Goal: Task Accomplishment & Management: Manage account settings

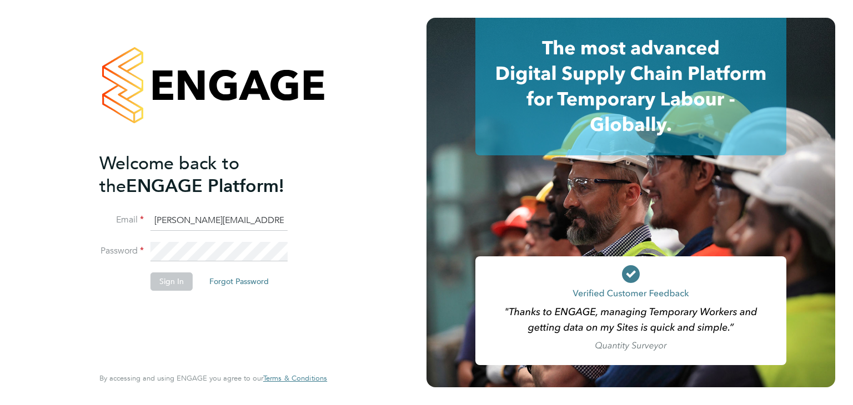
click at [173, 220] on input "shauna.mckeon@morgansindall.com" at bounding box center [218, 221] width 137 height 20
type input "[PERSON_NAME][EMAIL_ADDRESS][PERSON_NAME][DOMAIN_NAME]"
click at [164, 283] on button "Sign In" at bounding box center [171, 282] width 42 height 18
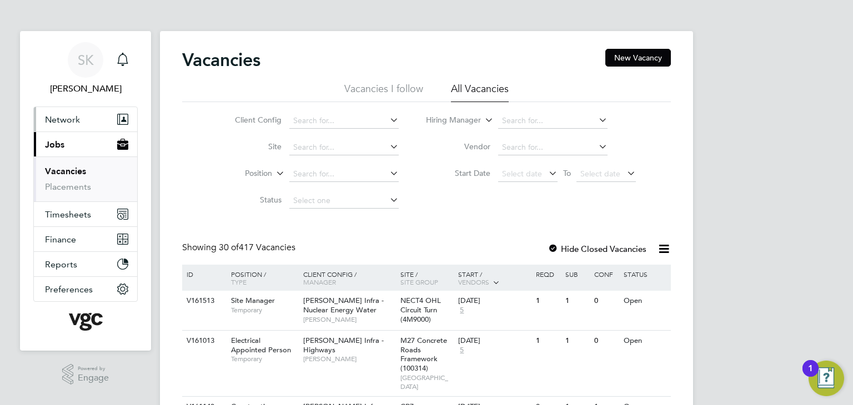
click at [78, 117] on span "Network" at bounding box center [62, 119] width 35 height 11
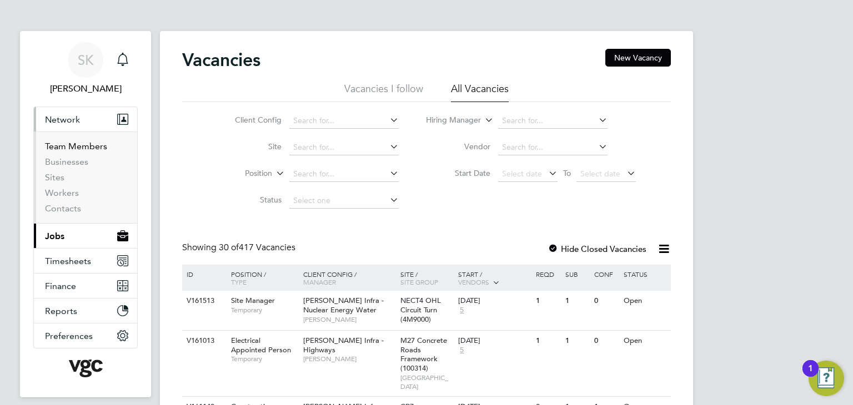
click at [90, 145] on link "Team Members" at bounding box center [76, 146] width 62 height 11
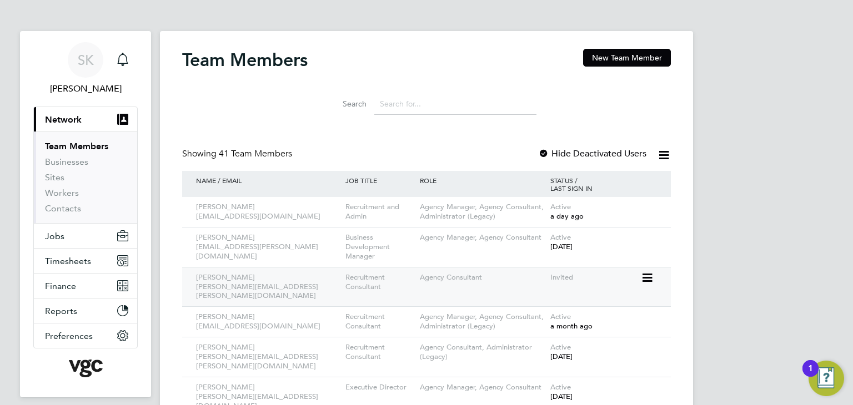
click at [587, 276] on div "Invited" at bounding box center [593, 278] width 93 height 21
click at [652, 281] on icon at bounding box center [646, 277] width 11 height 13
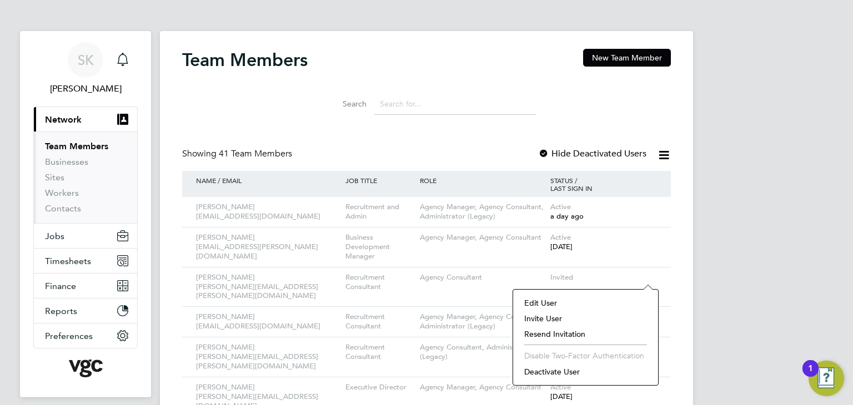
click at [573, 370] on li "Deactivate User" at bounding box center [585, 372] width 134 height 16
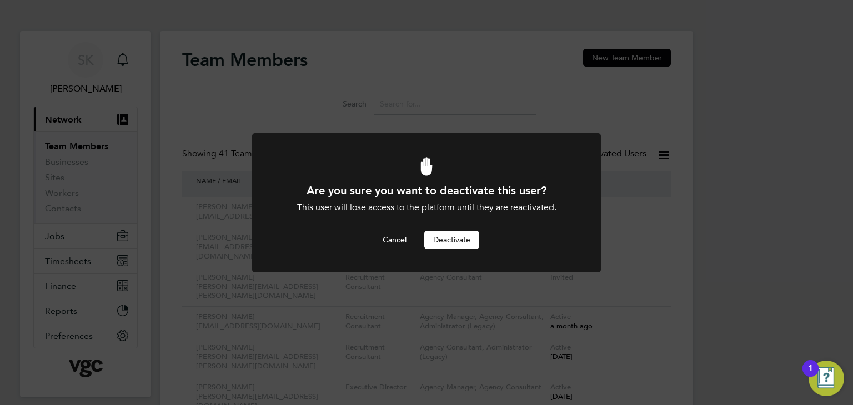
click at [451, 245] on button "Deactivate" at bounding box center [451, 240] width 55 height 18
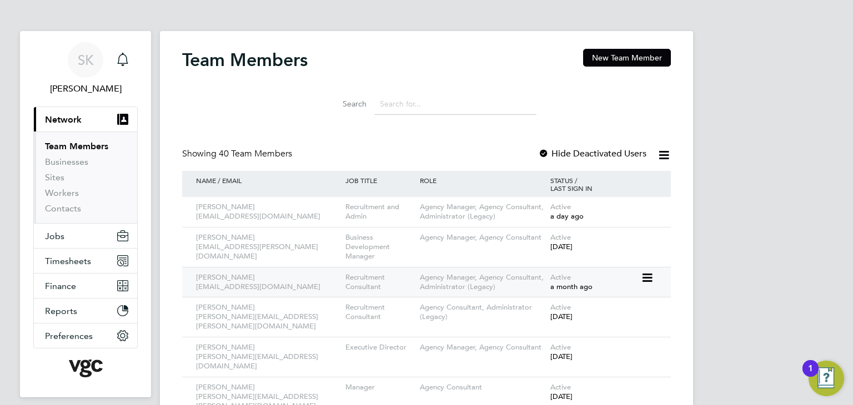
click at [528, 291] on div "Agency Manager, Agency Consultant, Administrator (Legacy)" at bounding box center [482, 283] width 130 height 30
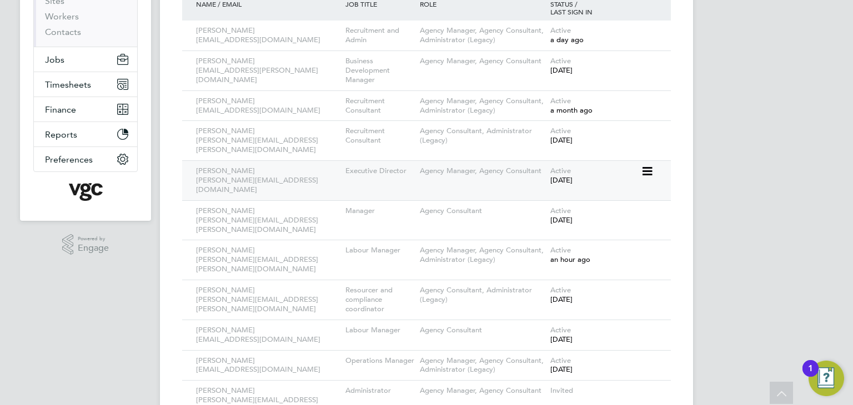
scroll to position [178, 0]
click at [652, 353] on icon at bounding box center [646, 359] width 11 height 13
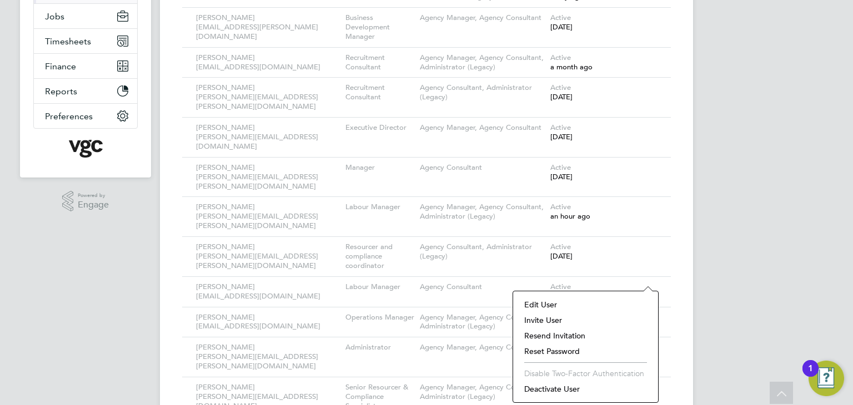
scroll to position [222, 0]
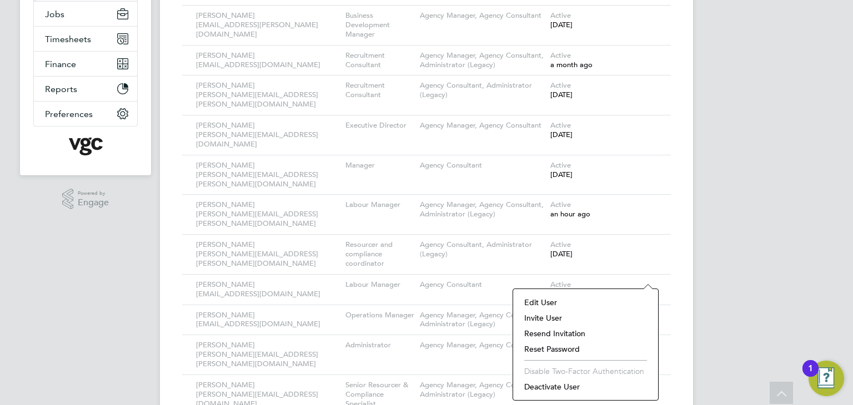
click at [569, 390] on li "Deactivate User" at bounding box center [585, 387] width 134 height 16
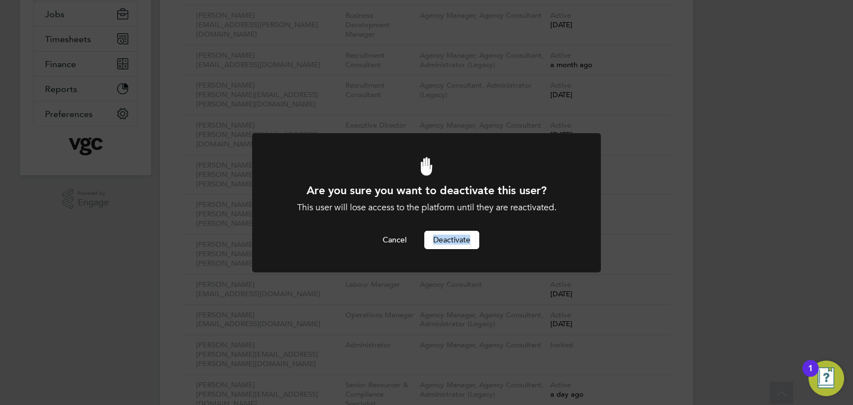
scroll to position [0, 0]
click at [569, 390] on div "Are you sure you want to deactivate this user? This user will lose access to th…" at bounding box center [426, 202] width 853 height 405
click at [436, 244] on button "Deactivate" at bounding box center [451, 240] width 55 height 18
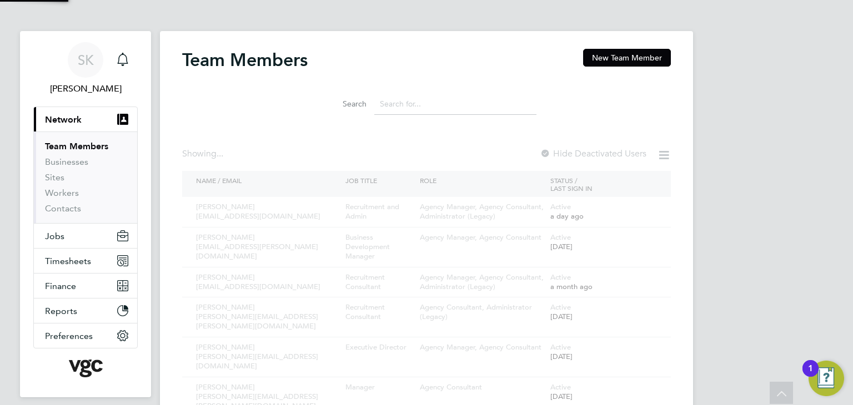
scroll to position [222, 0]
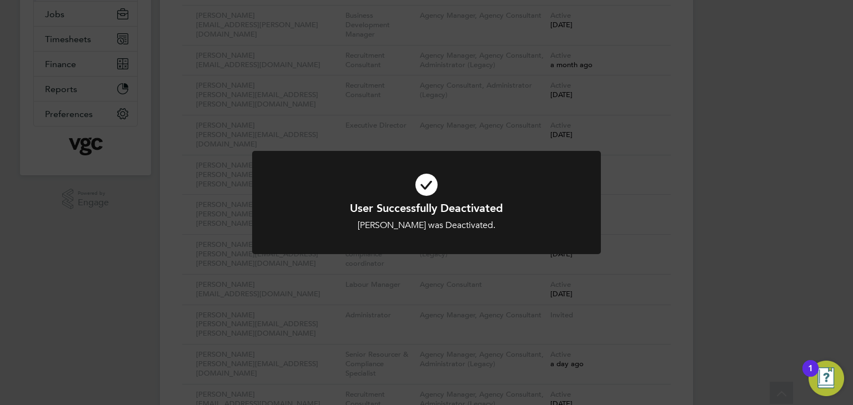
click at [452, 302] on div "User Successfully Deactivated [PERSON_NAME] was Deactivated. Cancel Okay" at bounding box center [426, 202] width 853 height 405
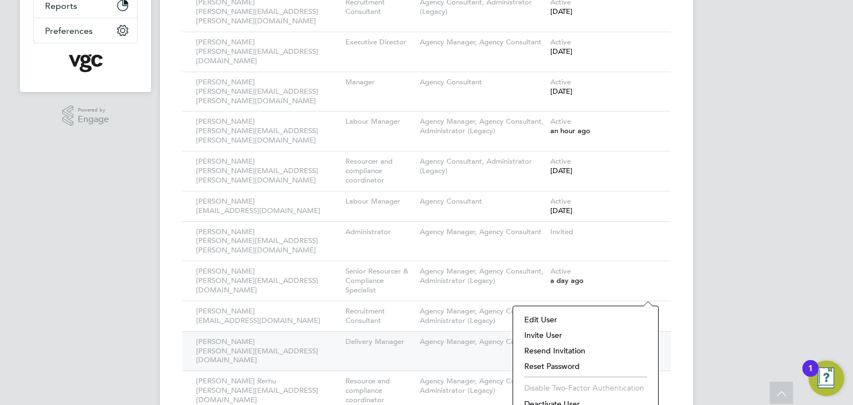
scroll to position [311, 0]
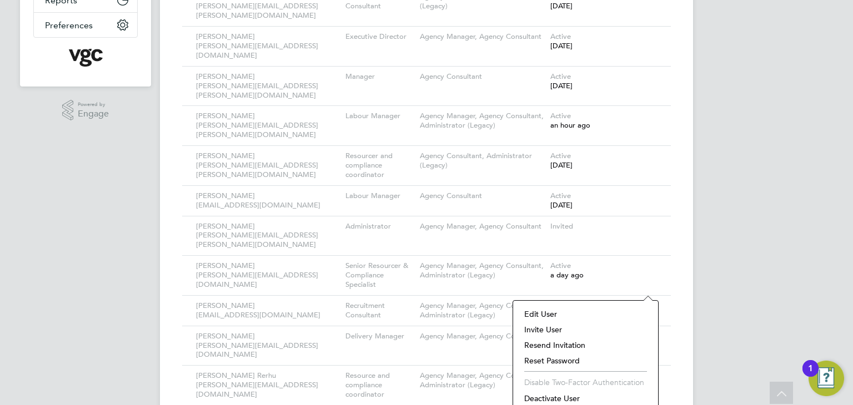
click at [565, 395] on li "Deactivate User" at bounding box center [585, 399] width 134 height 16
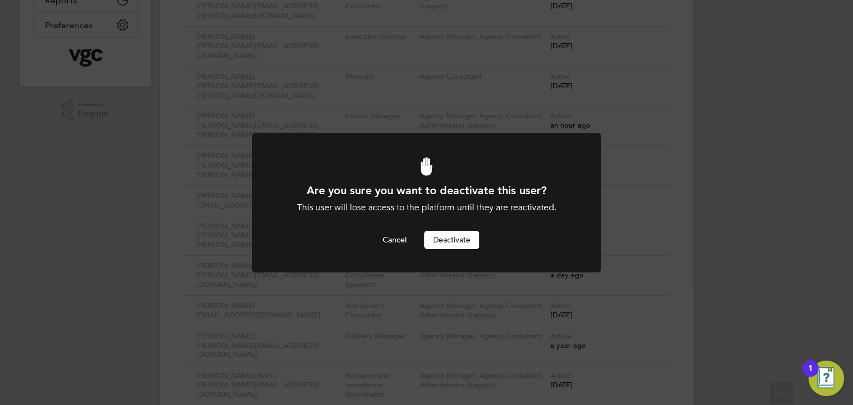
scroll to position [0, 0]
click at [446, 247] on button "Deactivate" at bounding box center [451, 240] width 55 height 18
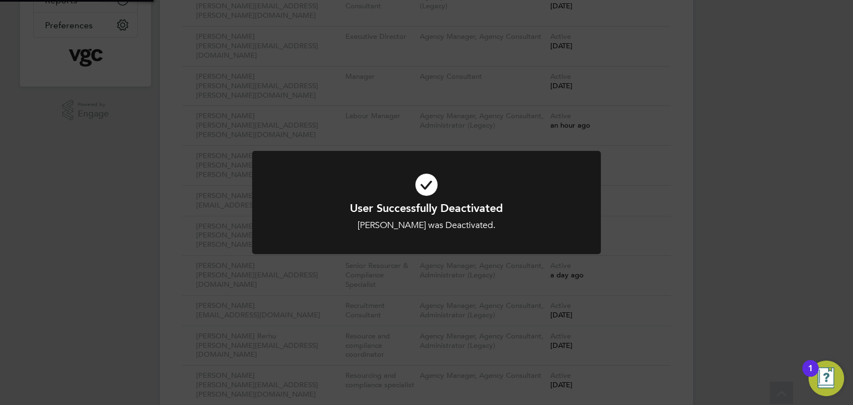
click at [446, 247] on div at bounding box center [426, 203] width 349 height 104
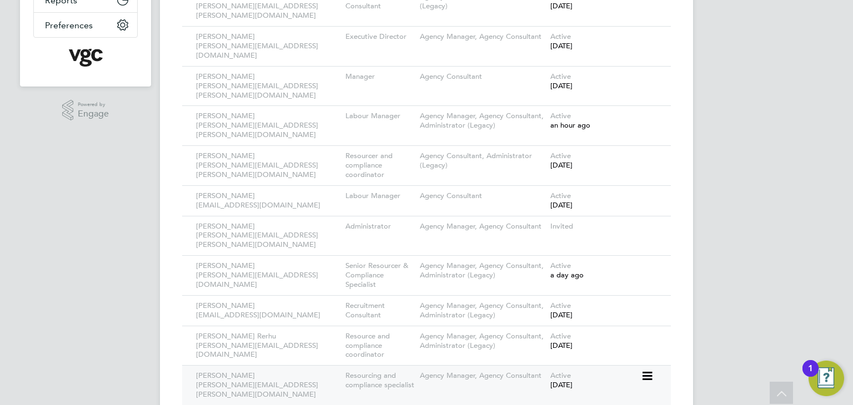
click at [651, 370] on icon at bounding box center [646, 376] width 11 height 13
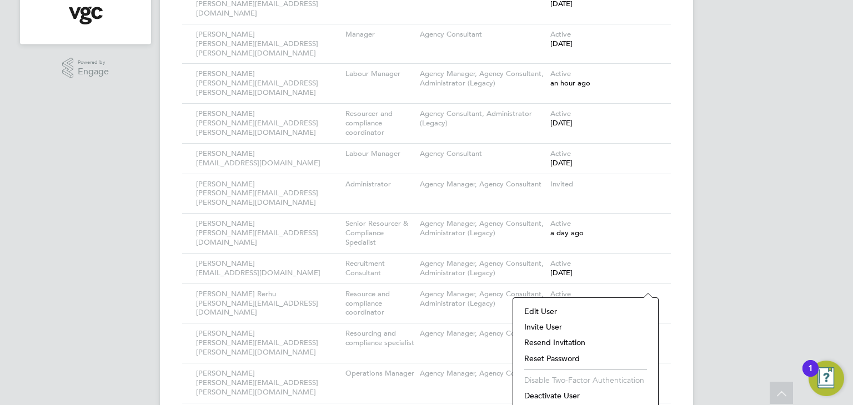
scroll to position [355, 0]
click at [560, 391] on li "Deactivate User" at bounding box center [585, 394] width 134 height 16
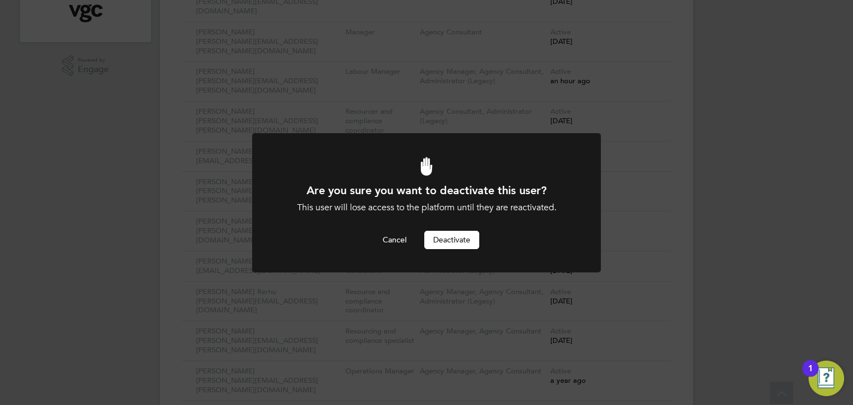
click at [450, 246] on button "Deactivate" at bounding box center [451, 240] width 55 height 18
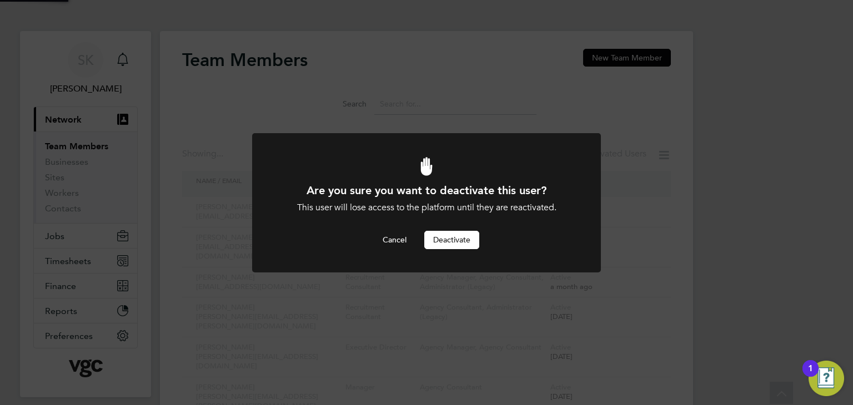
scroll to position [355, 0]
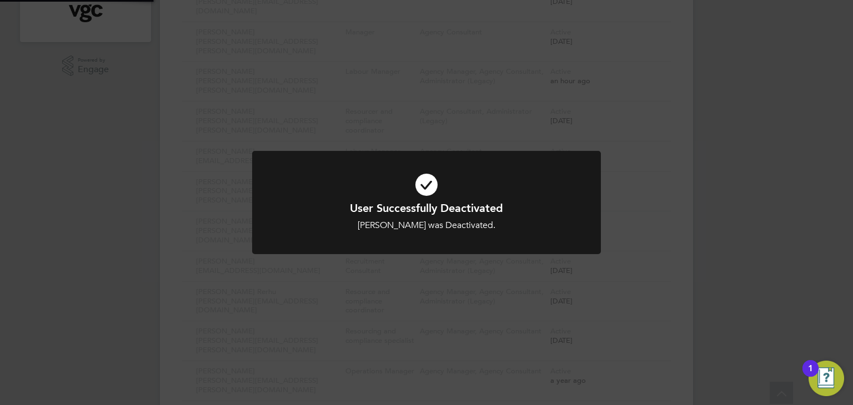
click at [450, 246] on div at bounding box center [426, 203] width 349 height 104
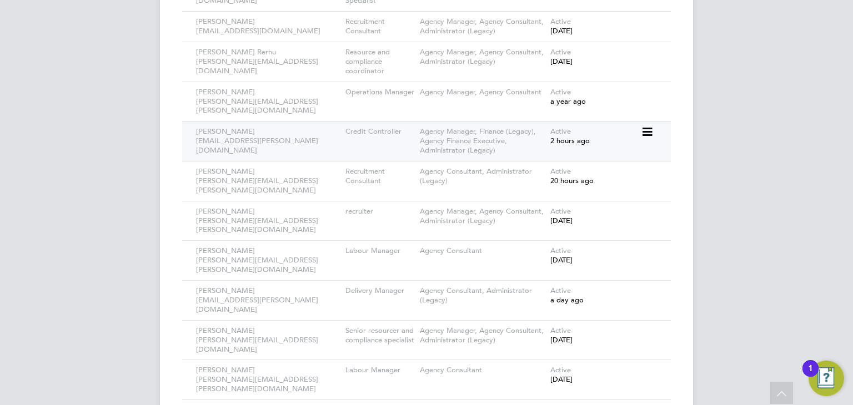
scroll to position [577, 0]
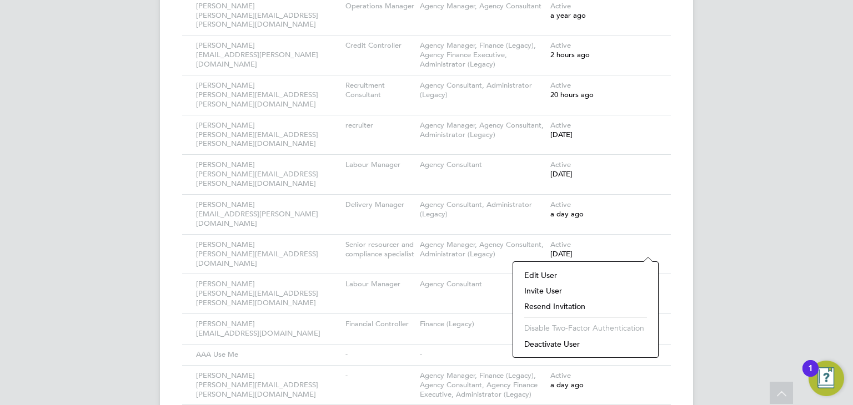
scroll to position [644, 0]
click at [569, 344] on li "Deactivate User" at bounding box center [585, 342] width 134 height 16
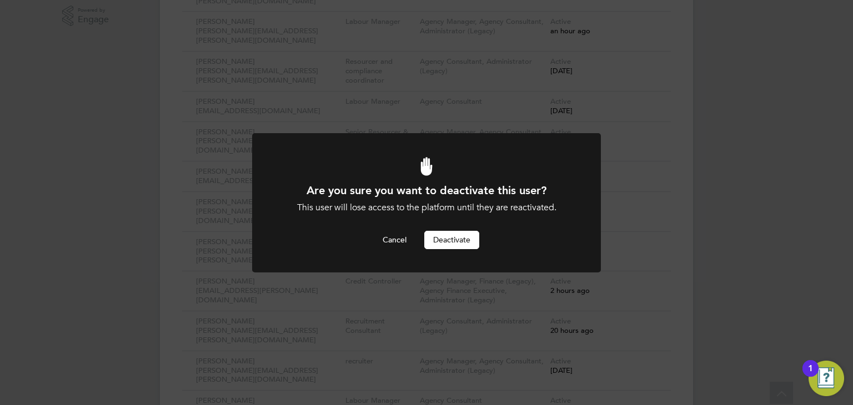
scroll to position [0, 0]
click at [453, 246] on button "Deactivate" at bounding box center [451, 240] width 55 height 18
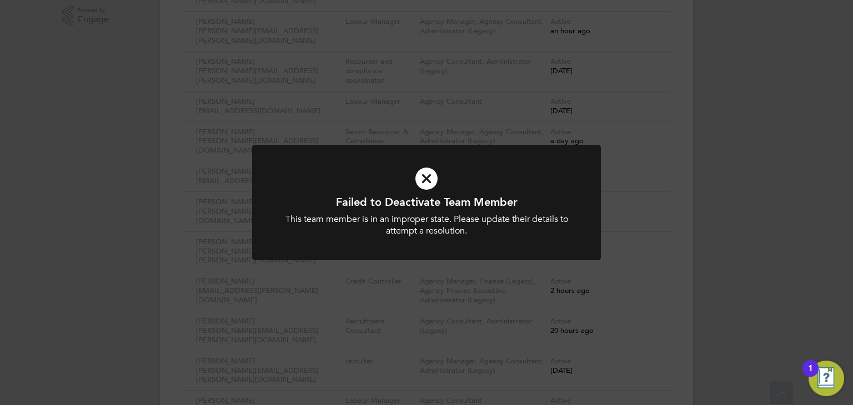
click at [416, 176] on icon at bounding box center [426, 178] width 289 height 43
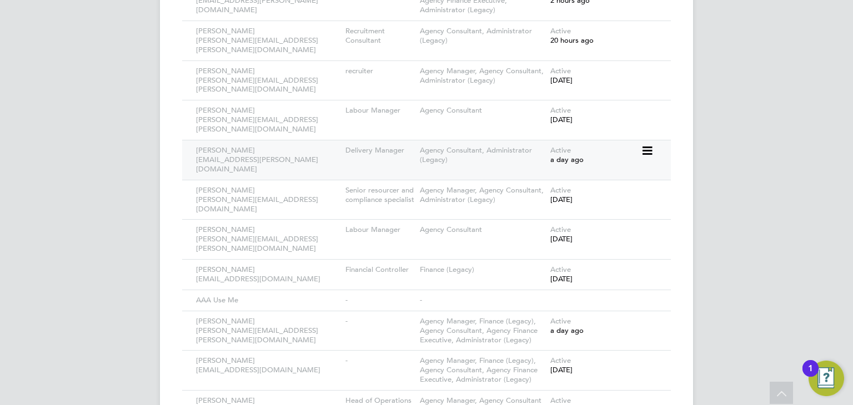
scroll to position [694, 0]
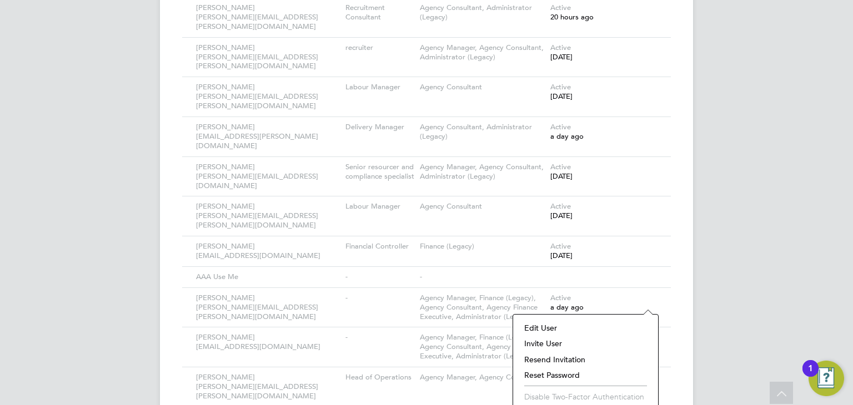
scroll to position [738, 0]
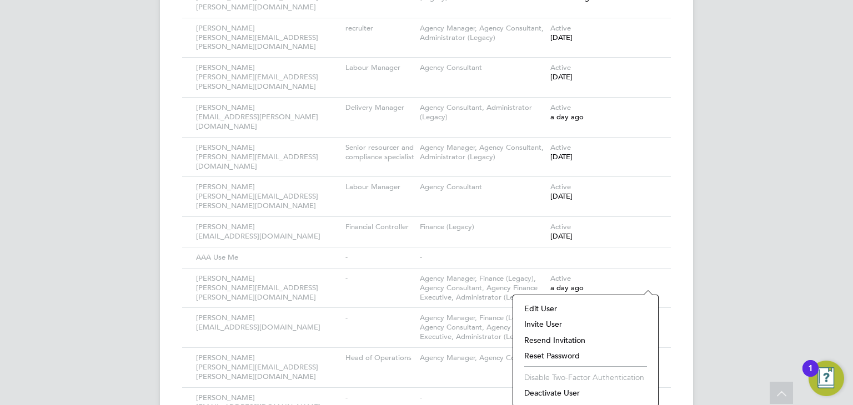
click at [547, 393] on li "Deactivate User" at bounding box center [585, 393] width 134 height 16
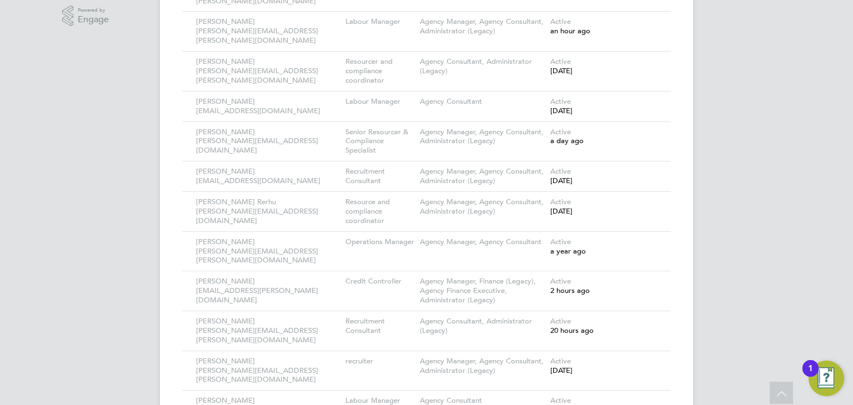
scroll to position [0, 0]
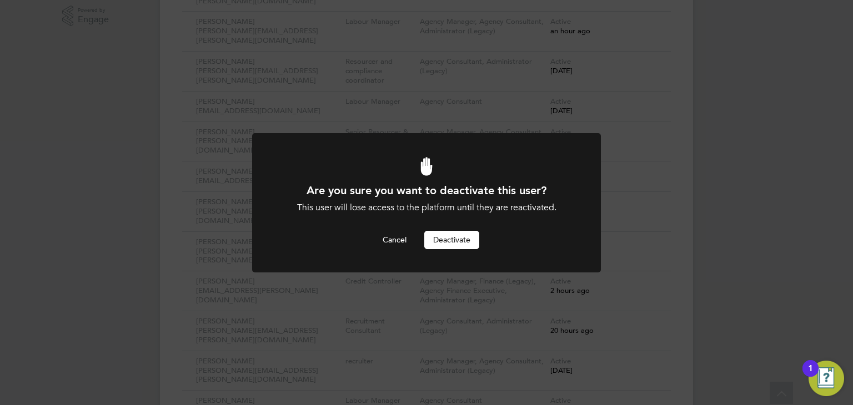
click at [451, 242] on button "Deactivate" at bounding box center [451, 240] width 55 height 18
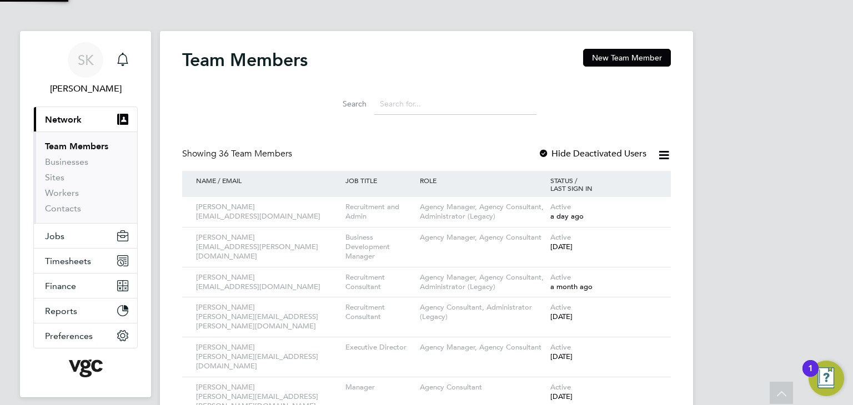
scroll to position [405, 0]
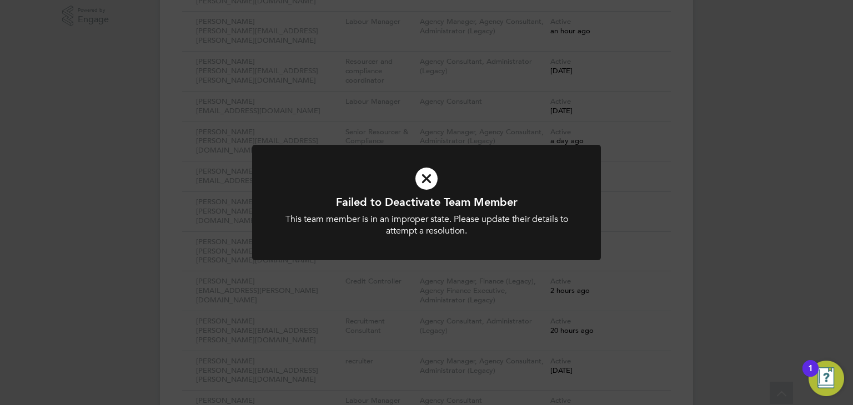
click at [422, 181] on icon at bounding box center [426, 178] width 289 height 43
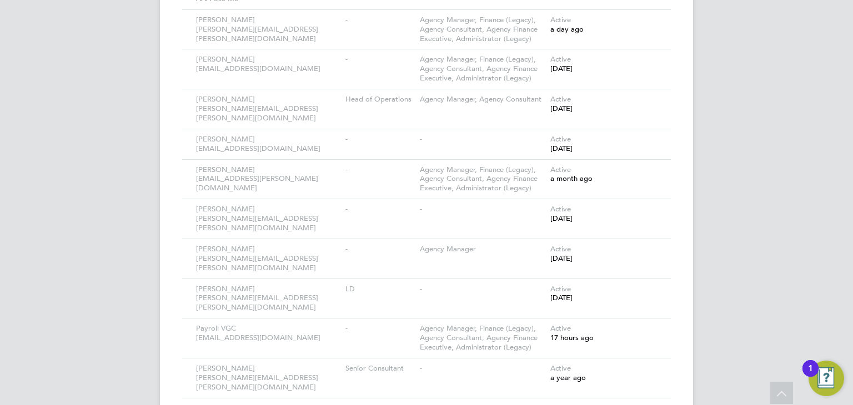
scroll to position [998, 0]
click at [649, 361] on icon at bounding box center [646, 367] width 11 height 13
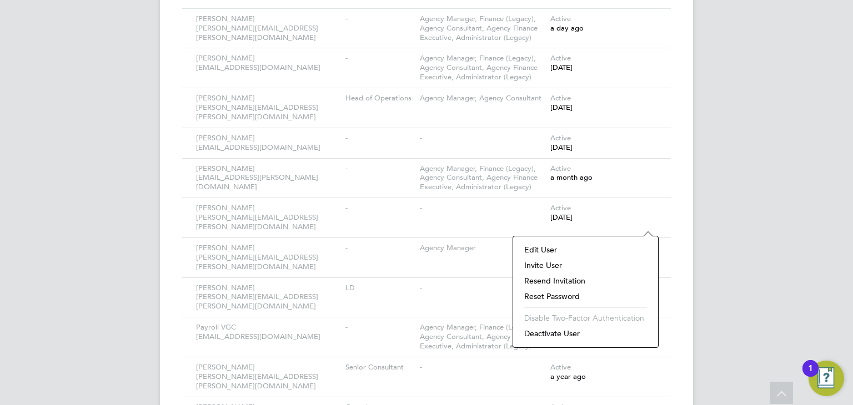
click at [551, 332] on li "Deactivate User" at bounding box center [585, 334] width 134 height 16
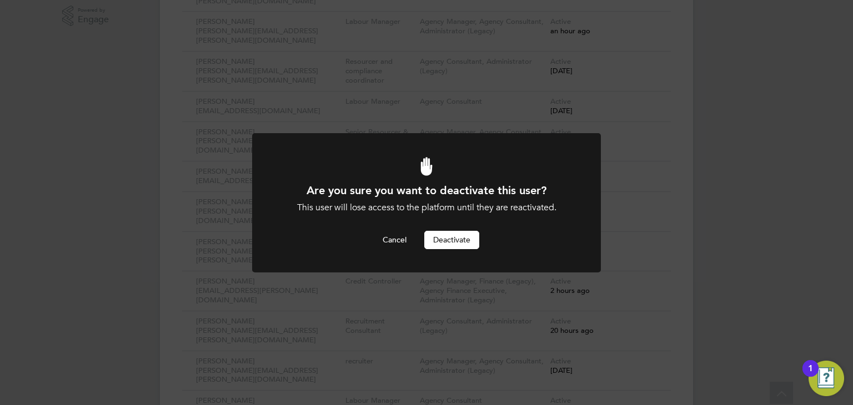
scroll to position [0, 0]
click at [437, 244] on button "Deactivate" at bounding box center [451, 240] width 55 height 18
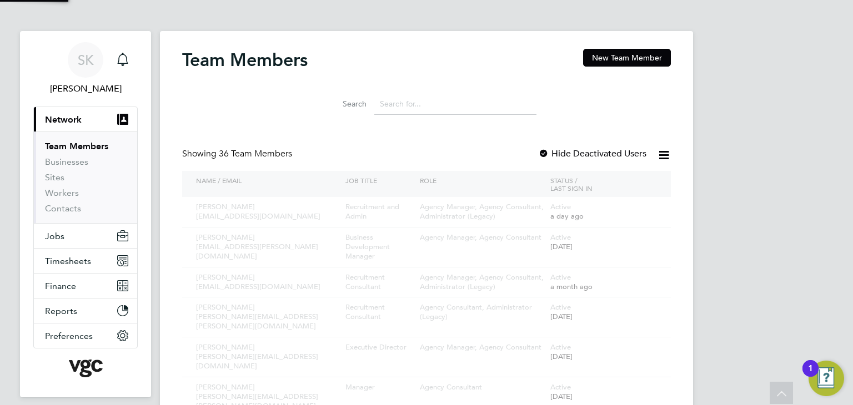
scroll to position [405, 0]
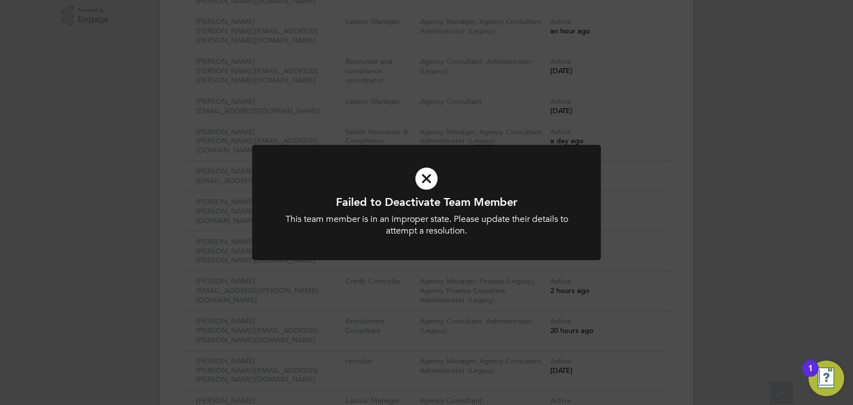
click at [434, 186] on icon at bounding box center [426, 178] width 289 height 43
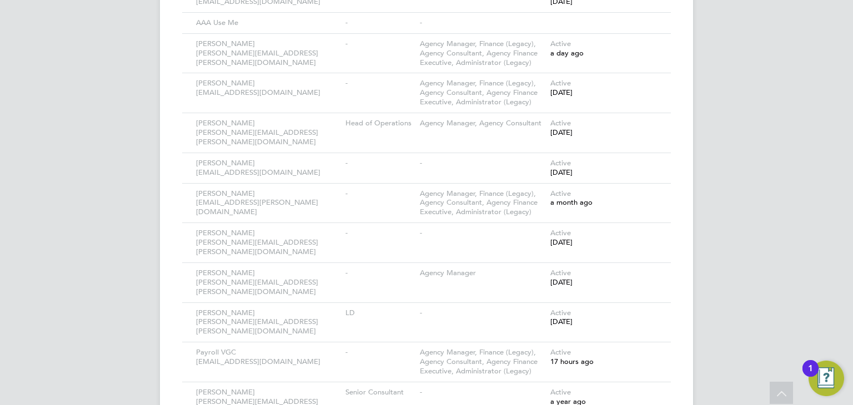
scroll to position [998, 0]
